Goal: Information Seeking & Learning: Learn about a topic

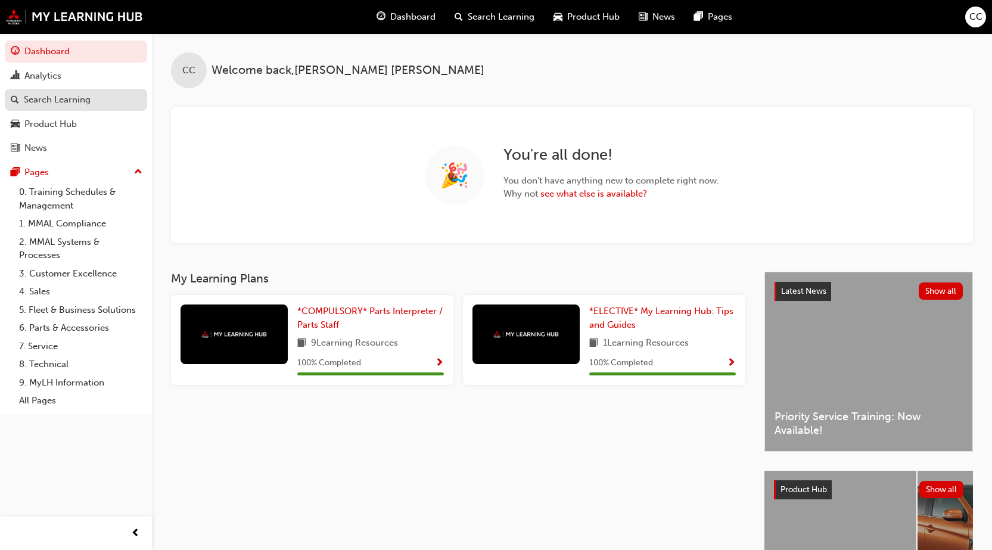
click at [42, 94] on div "Search Learning" at bounding box center [57, 100] width 67 height 14
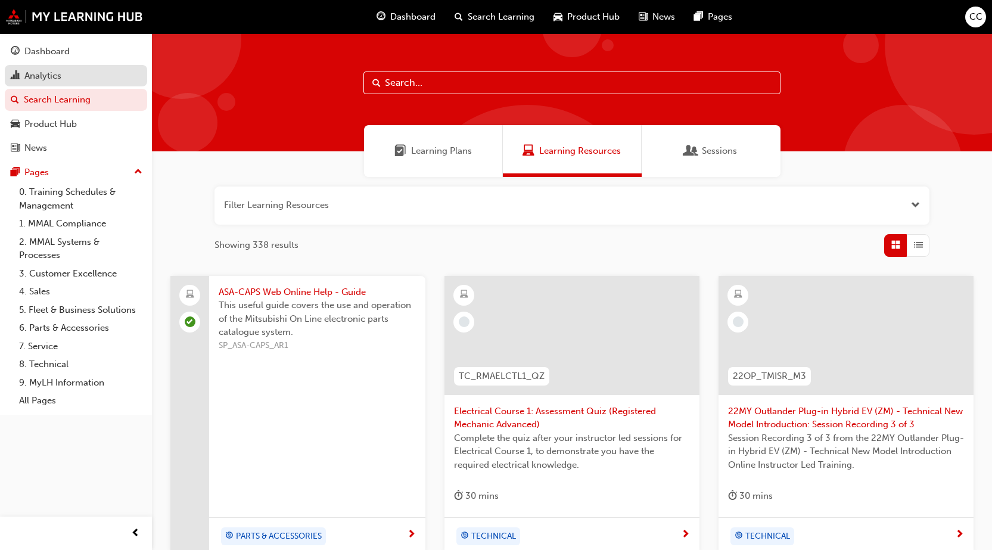
click at [54, 79] on div "Analytics" at bounding box center [42, 76] width 37 height 14
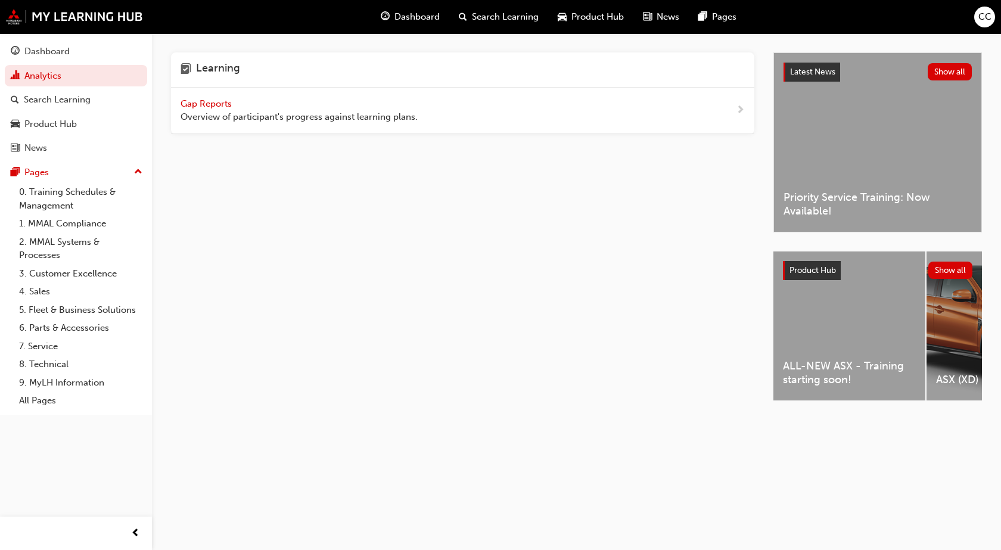
click at [870, 304] on div "ALL-NEW ASX - Training starting soon!" at bounding box center [849, 325] width 152 height 149
